Goal: Task Accomplishment & Management: Complete application form

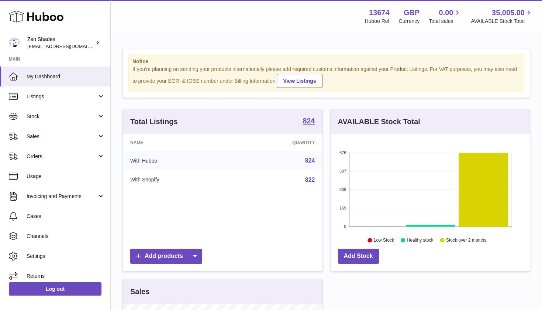
scroll to position [115, 199]
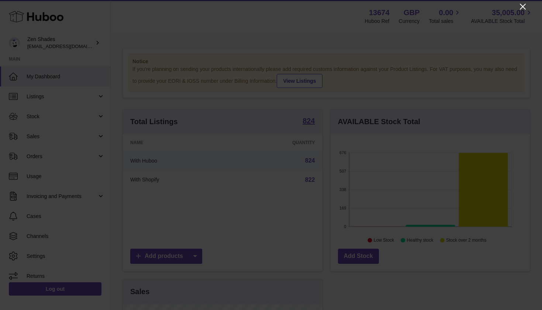
click at [522, 8] on icon "Close" at bounding box center [523, 6] width 9 height 9
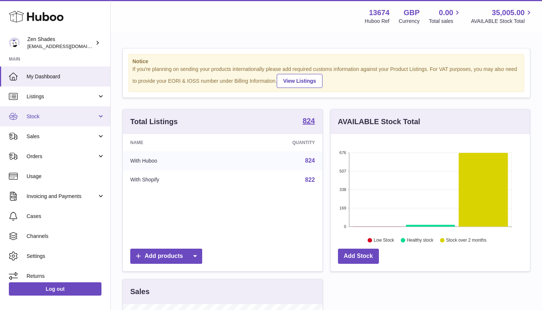
click at [64, 117] on span "Stock" at bounding box center [62, 116] width 70 height 7
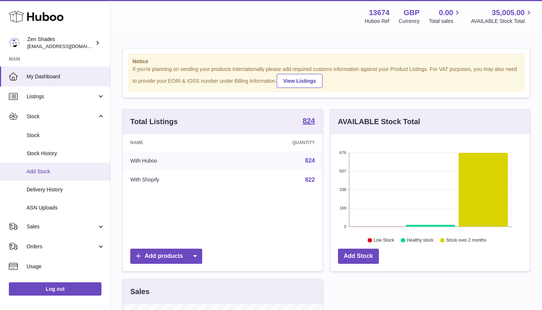
click at [58, 168] on span "Add Stock" at bounding box center [66, 171] width 78 height 7
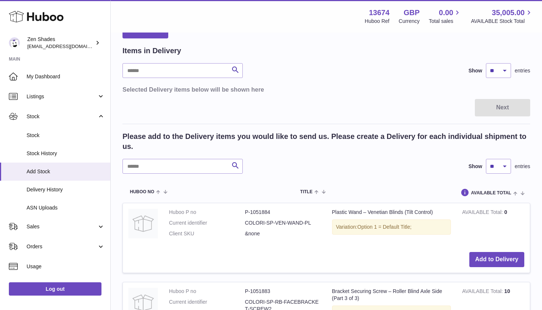
scroll to position [47, 0]
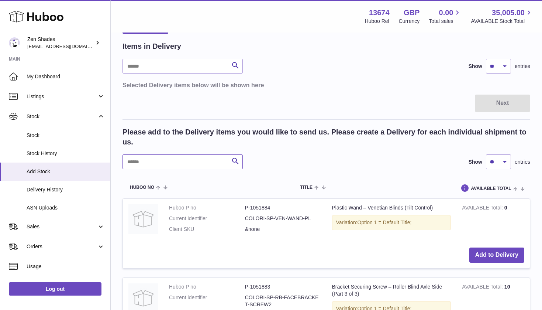
click at [202, 158] on input "text" at bounding box center [183, 161] width 120 height 15
type input "********"
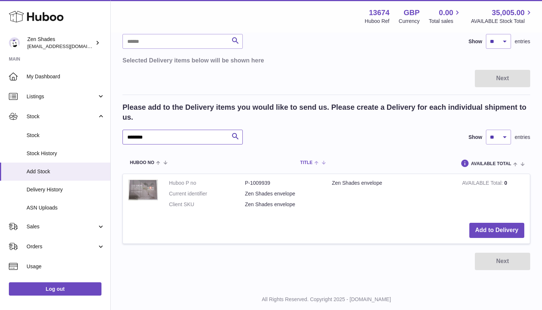
scroll to position [72, 0]
click at [502, 224] on button "Add to Delivery" at bounding box center [496, 229] width 55 height 15
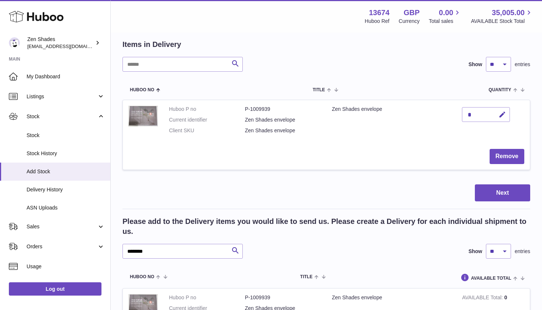
scroll to position [47, 0]
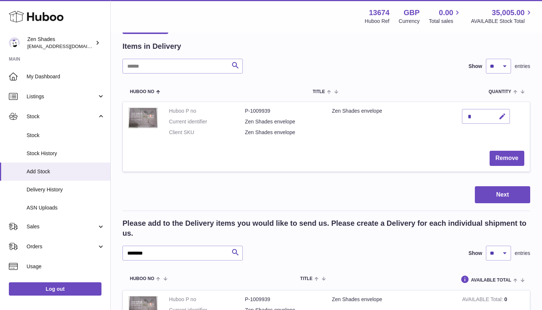
click at [503, 118] on icon "button" at bounding box center [503, 117] width 8 height 8
type input "***"
click at [502, 116] on icon "submit" at bounding box center [502, 116] width 7 height 7
click at [510, 192] on button "Next" at bounding box center [502, 194] width 55 height 17
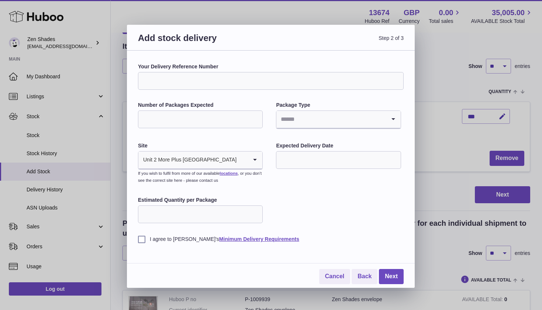
click at [234, 81] on input "Your Delivery Reference Number" at bounding box center [271, 81] width 266 height 18
type input "**********"
click at [203, 113] on input "Number of Packages Expected" at bounding box center [200, 119] width 125 height 18
type input "*"
click at [313, 125] on input "Search for option" at bounding box center [330, 119] width 109 height 17
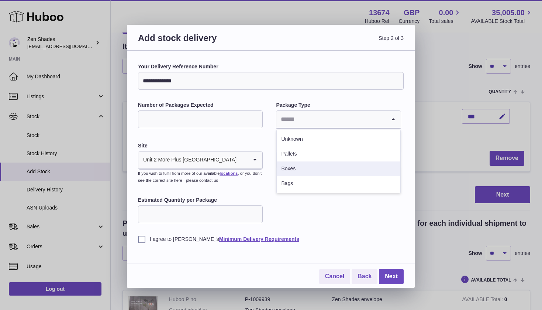
click at [301, 169] on li "Boxes" at bounding box center [338, 168] width 123 height 15
click at [315, 159] on input "text" at bounding box center [338, 160] width 125 height 18
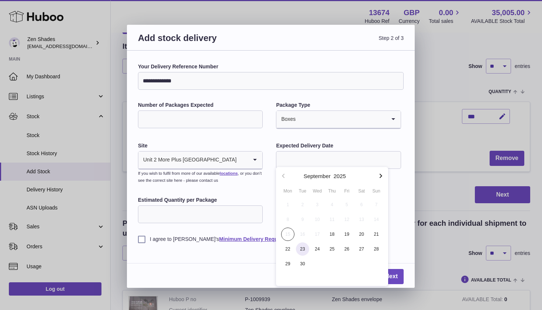
click at [306, 250] on span "23" at bounding box center [302, 248] width 13 height 13
type input "**********"
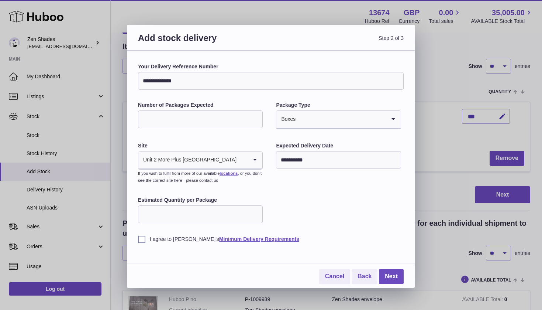
click at [253, 211] on input "*" at bounding box center [200, 214] width 125 height 18
click at [246, 212] on input "*" at bounding box center [200, 214] width 125 height 18
type input "***"
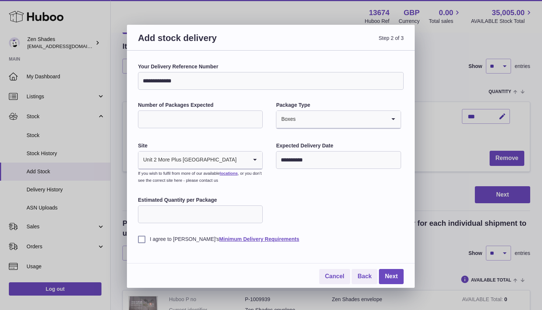
click at [341, 196] on div "**********" at bounding box center [271, 152] width 266 height 179
click at [141, 237] on label "I agree to Huboo's Minimum Delivery Requirements" at bounding box center [271, 238] width 266 height 7
click at [389, 271] on link "Next" at bounding box center [391, 276] width 25 height 15
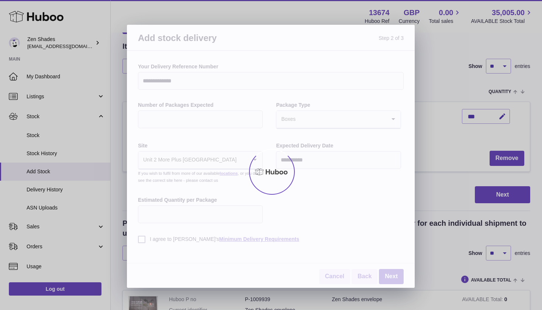
scroll to position [0, 0]
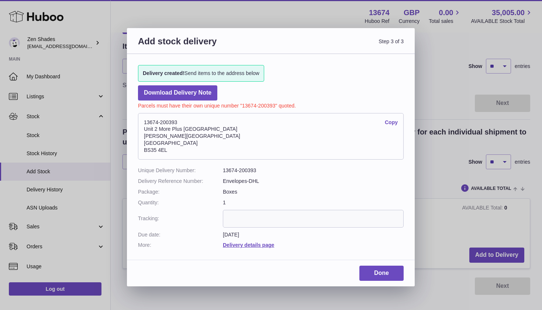
click at [394, 123] on link "Copy" at bounding box center [391, 122] width 13 height 7
drag, startPoint x: 145, startPoint y: 148, endPoint x: 187, endPoint y: 148, distance: 41.7
click at [187, 148] on address "13674-200393 Copy Unit 2 More Plus Central Park Hudson Ave Severn Beach BS35 4EL" at bounding box center [271, 136] width 266 height 46
copy address "BS35 4EL"
drag, startPoint x: 144, startPoint y: 128, endPoint x: 220, endPoint y: 129, distance: 76.8
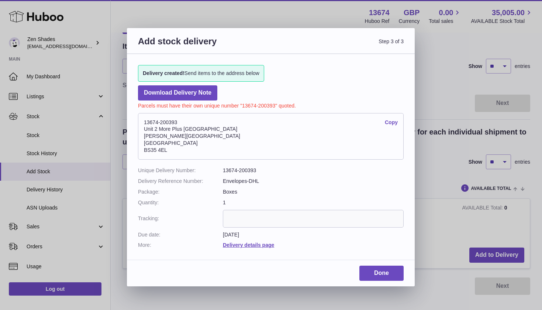
click at [220, 129] on address "13674-200393 Copy Unit 2 More Plus Central Park Hudson Ave Severn Beach BS35 4EL" at bounding box center [271, 136] width 266 height 46
copy address "Unit 2 More Plus Central Park"
drag, startPoint x: 144, startPoint y: 135, endPoint x: 183, endPoint y: 135, distance: 39.1
click at [183, 135] on address "13674-200393 Copy Unit 2 More Plus Central Park Hudson Ave Severn Beach BS35 4EL" at bounding box center [271, 136] width 266 height 46
copy address "Hudson Ave"
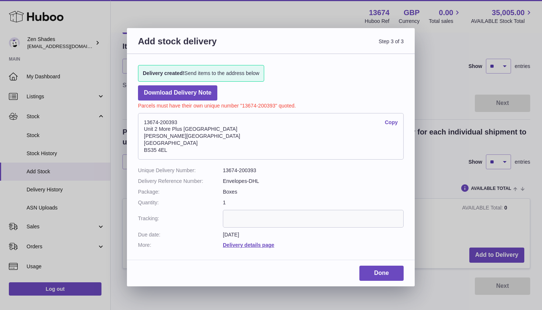
click at [174, 143] on address "13674-200393 Copy Unit 2 More Plus Central Park Hudson Ave Severn Beach BS35 4EL" at bounding box center [271, 136] width 266 height 46
copy address "Severn Beach"
drag, startPoint x: 145, startPoint y: 120, endPoint x: 190, endPoint y: 120, distance: 44.3
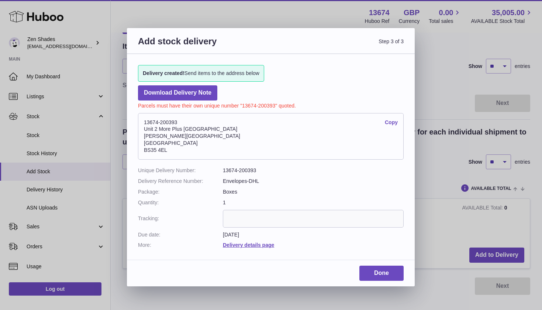
click at [190, 120] on address "13674-200393 Copy Unit 2 More Plus Central Park Hudson Ave Severn Beach BS35 4EL" at bounding box center [271, 136] width 266 height 46
click at [302, 211] on input "text" at bounding box center [313, 219] width 181 height 18
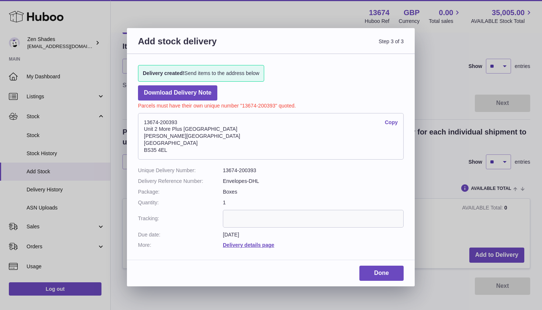
paste input "**********"
type input "**********"
click at [378, 266] on link "Done" at bounding box center [381, 272] width 44 height 15
click at [383, 269] on link "Done" at bounding box center [381, 272] width 44 height 15
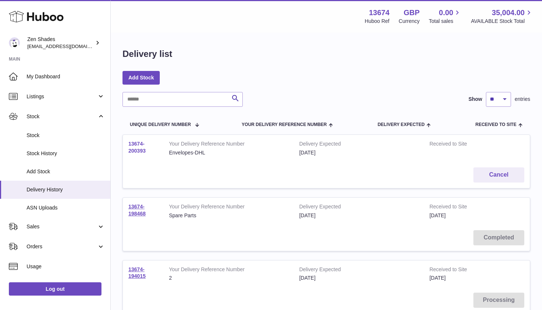
drag, startPoint x: 127, startPoint y: 141, endPoint x: 145, endPoint y: 148, distance: 19.7
click at [145, 148] on td "13674-200393" at bounding box center [143, 148] width 41 height 27
copy link "13674-200393"
